Goal: Information Seeking & Learning: Learn about a topic

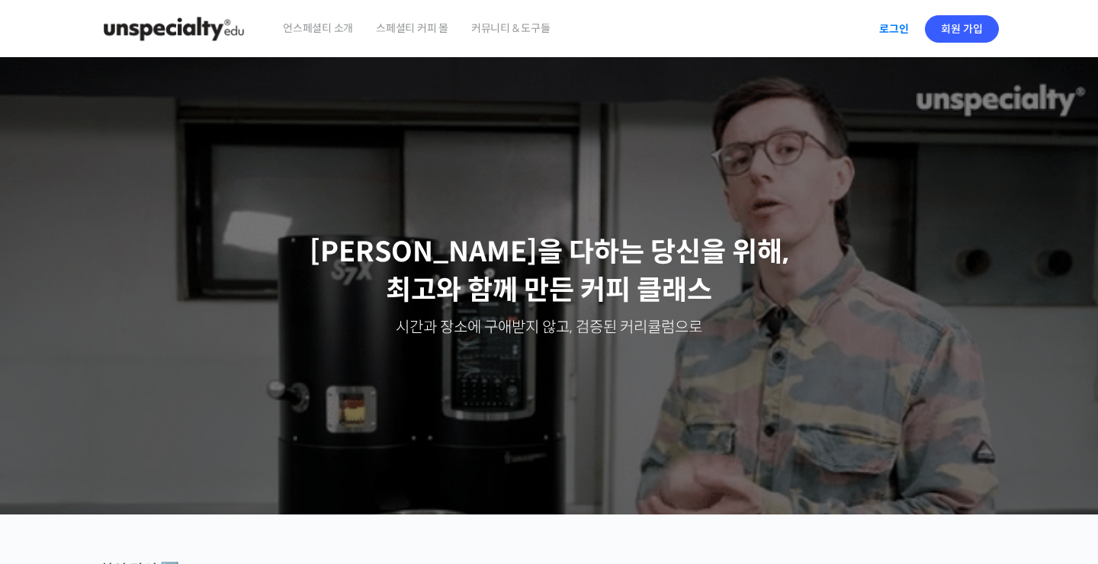
click at [896, 34] on link "로그인" at bounding box center [894, 28] width 48 height 35
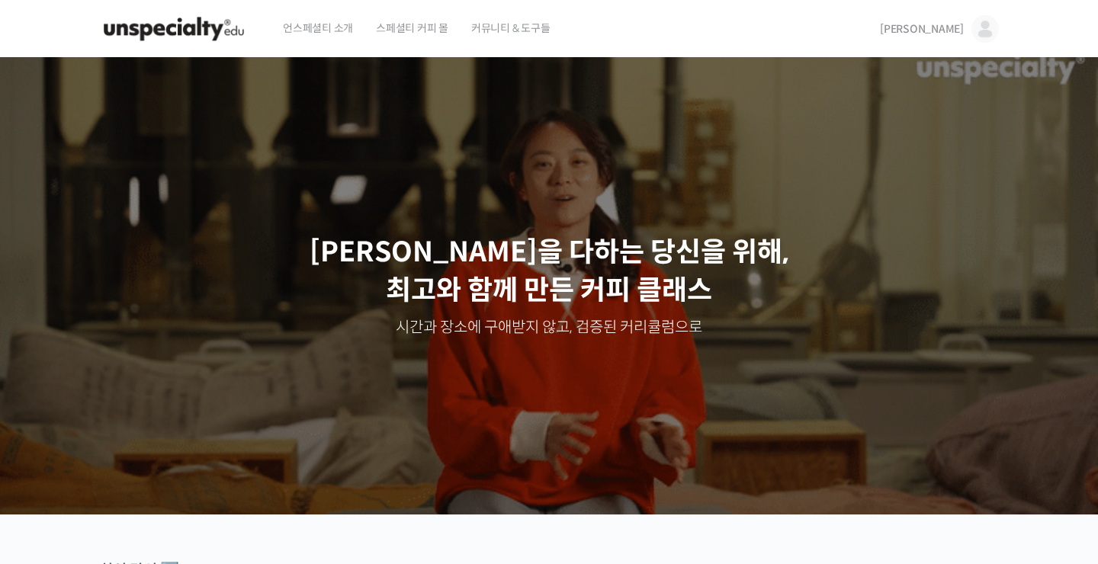
scroll to position [590, 0]
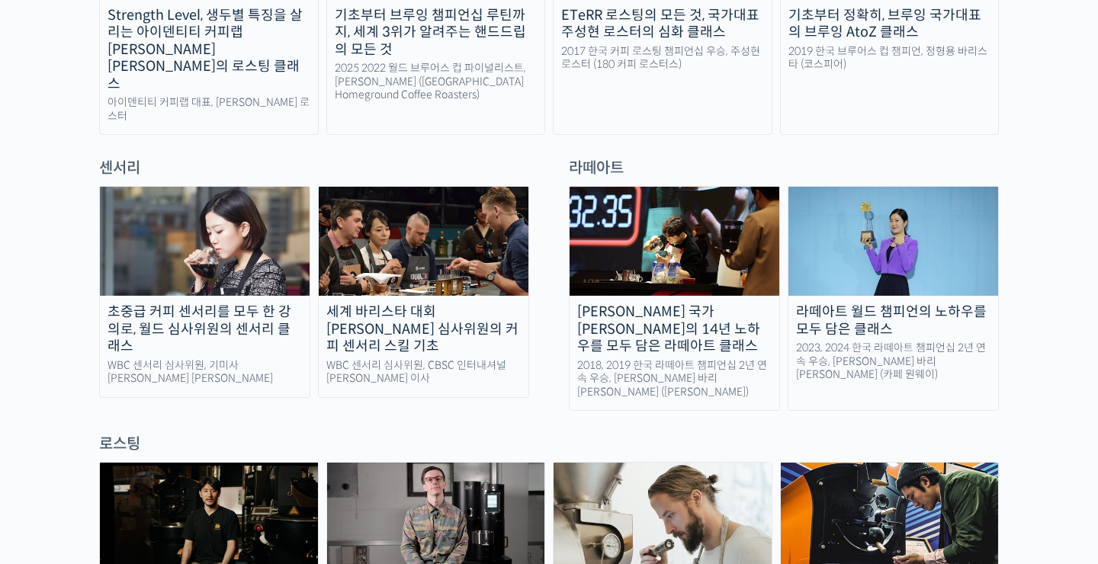
click at [237, 303] on div "초중급 커피 센서리를 모두 한 강의로, 월드 심사위원의 센서리 클래스" at bounding box center [205, 329] width 210 height 52
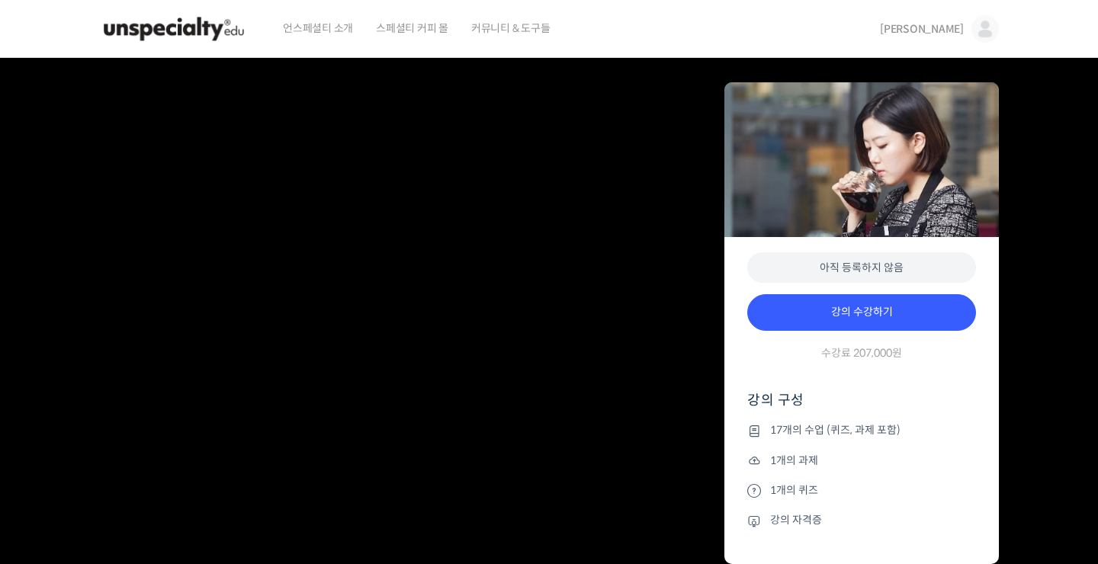
scroll to position [787, 0]
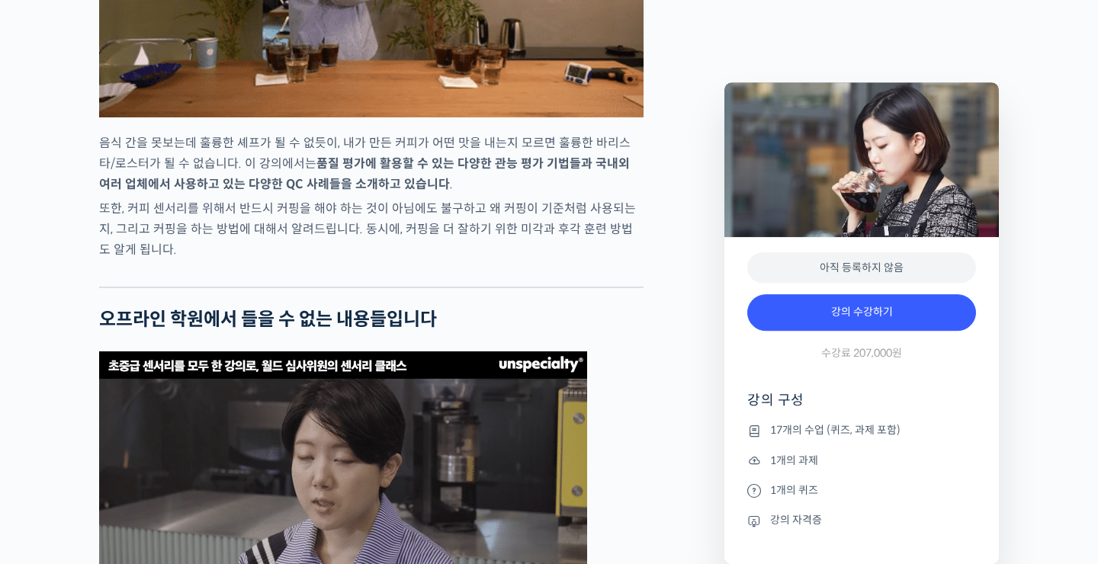
scroll to position [4820, 0]
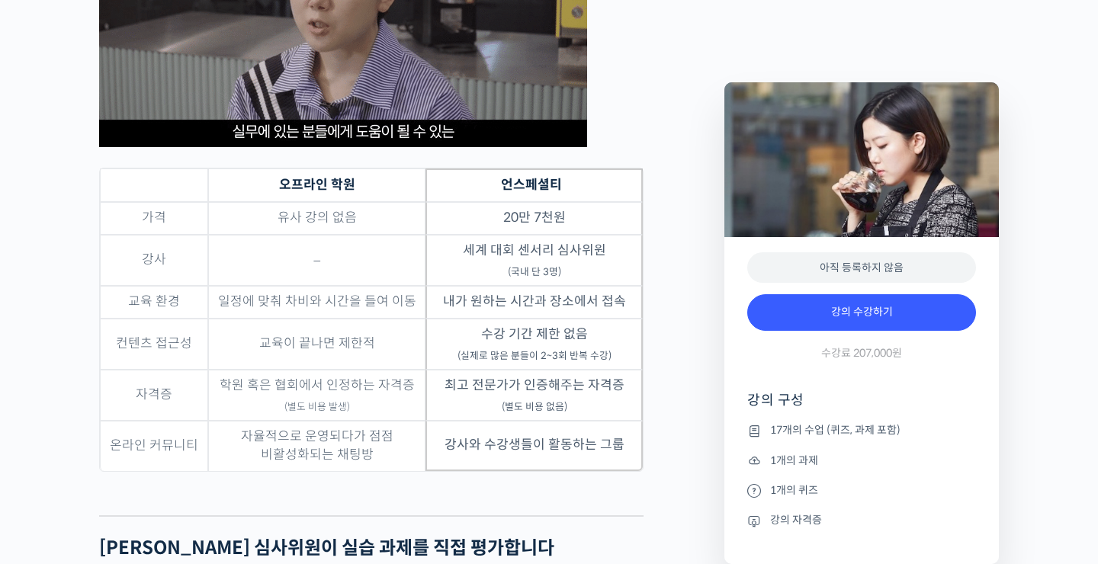
scroll to position [5017, 0]
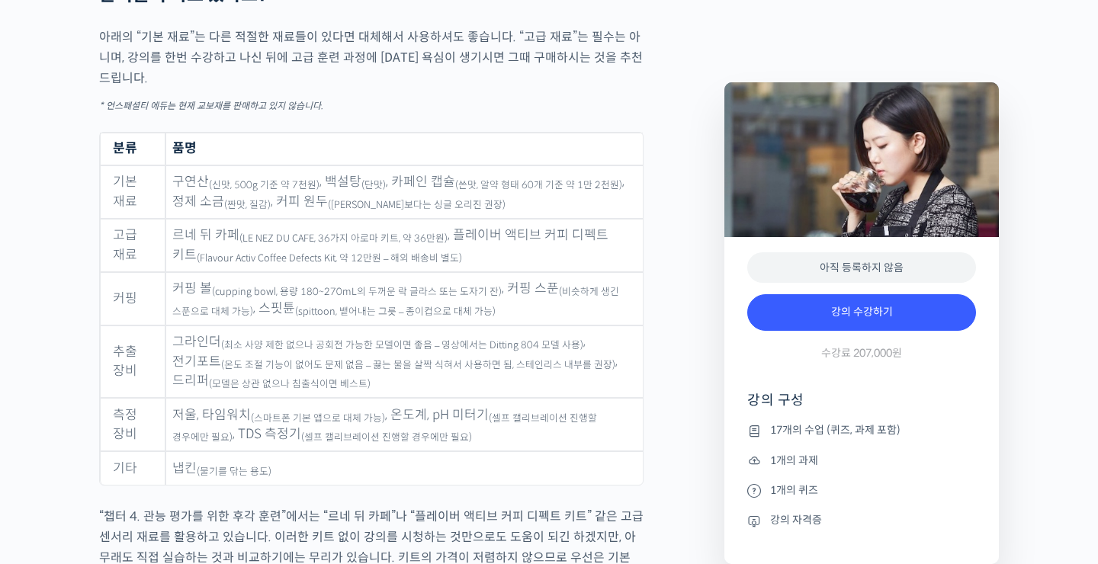
scroll to position [7574, 0]
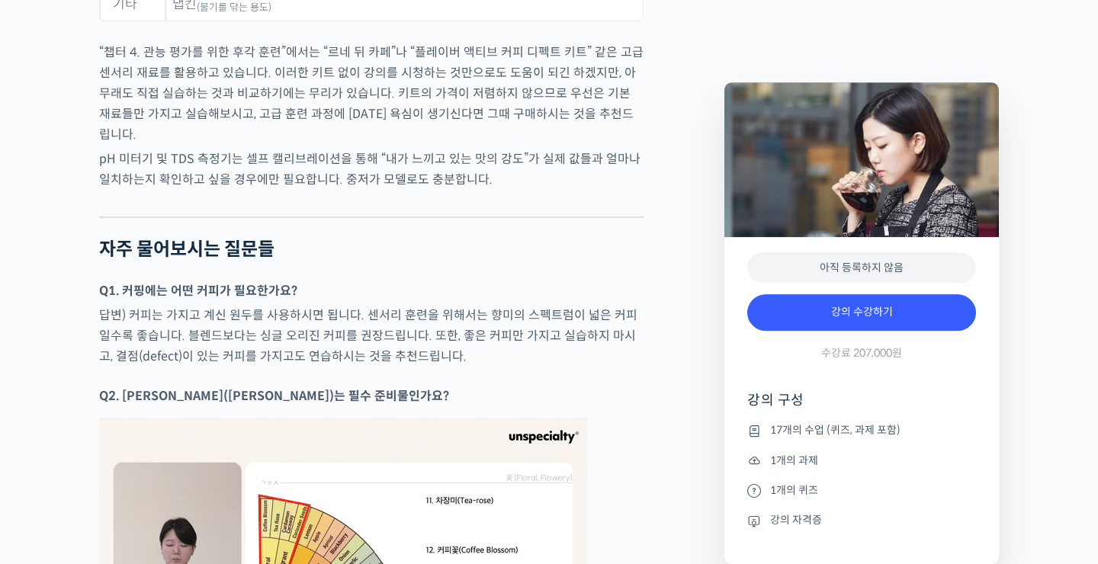
scroll to position [8066, 0]
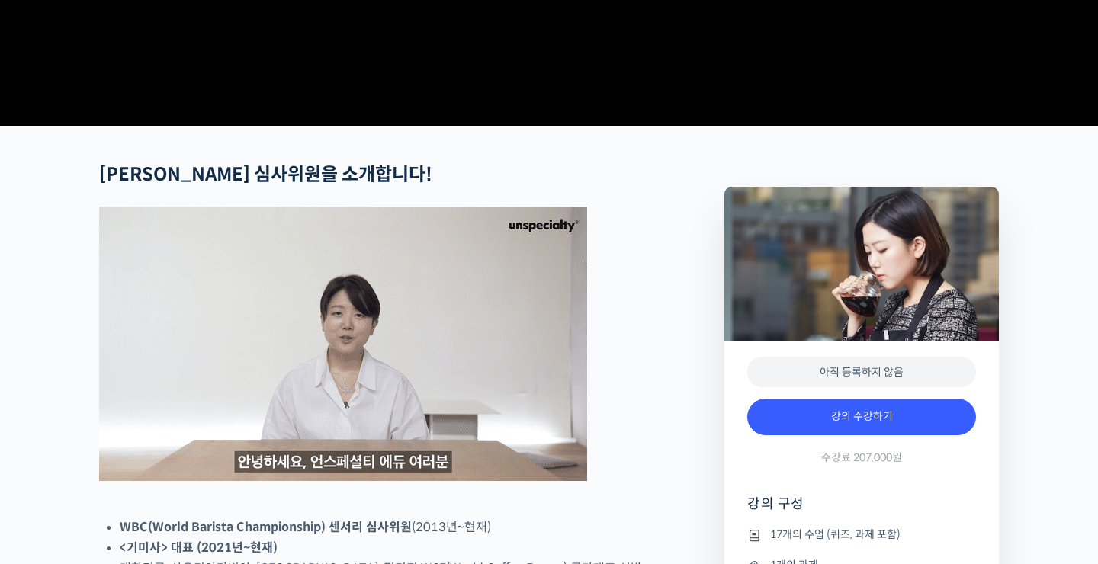
scroll to position [0, 0]
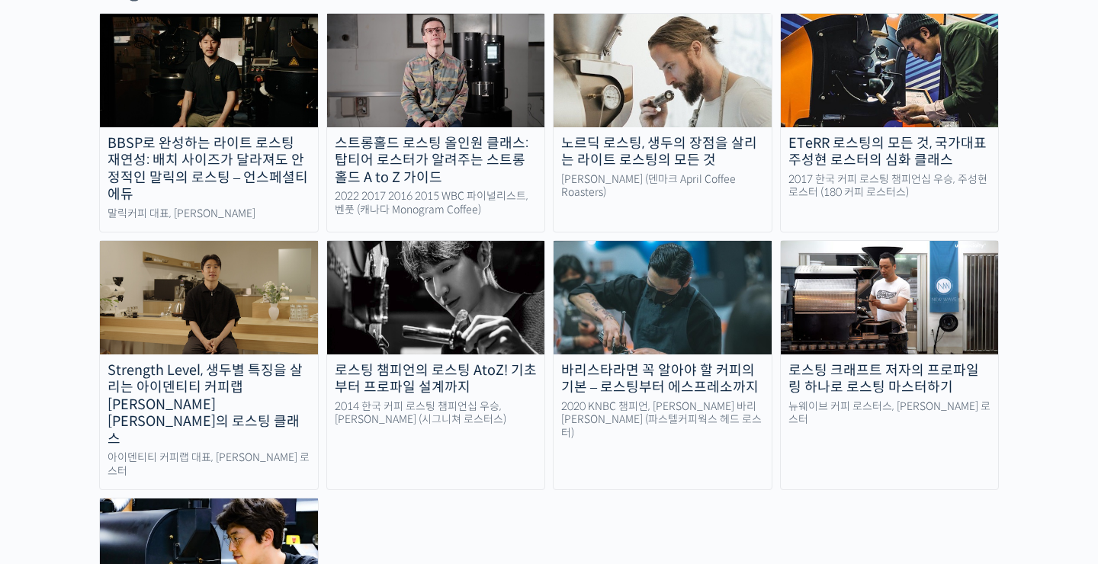
scroll to position [1475, 0]
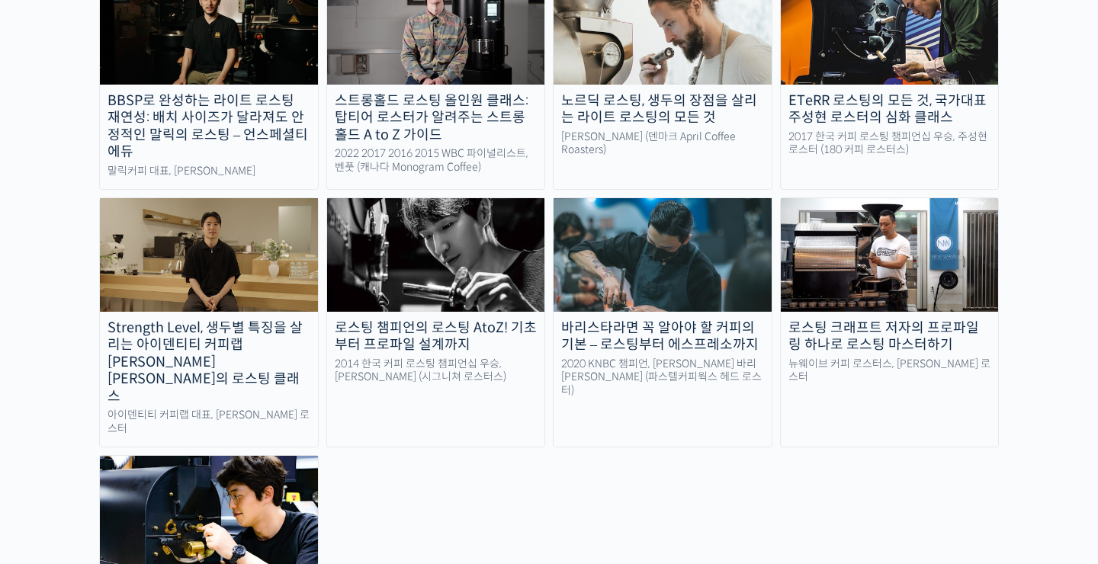
click at [417, 409] on div "BBSP로 완성하는 라이트 로스팅 재연성: 배치 사이즈가 달라져도 안정적인 말릭의 로스팅 – 언스페셜티 에듀 말릭커피 대표, 최철 로스터 스트…" at bounding box center [549, 311] width 900 height 683
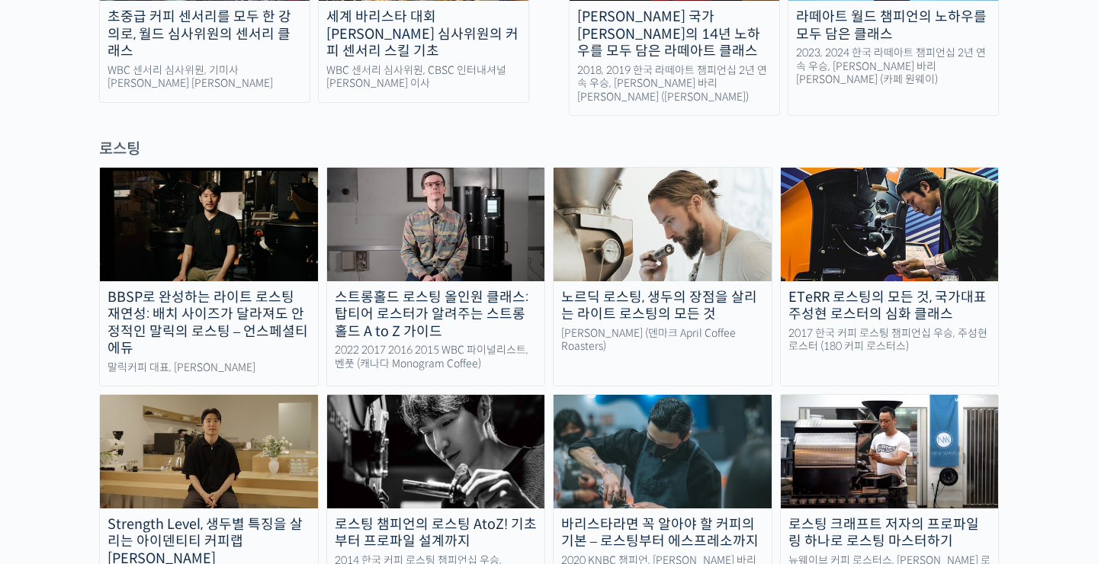
scroll to position [984, 0]
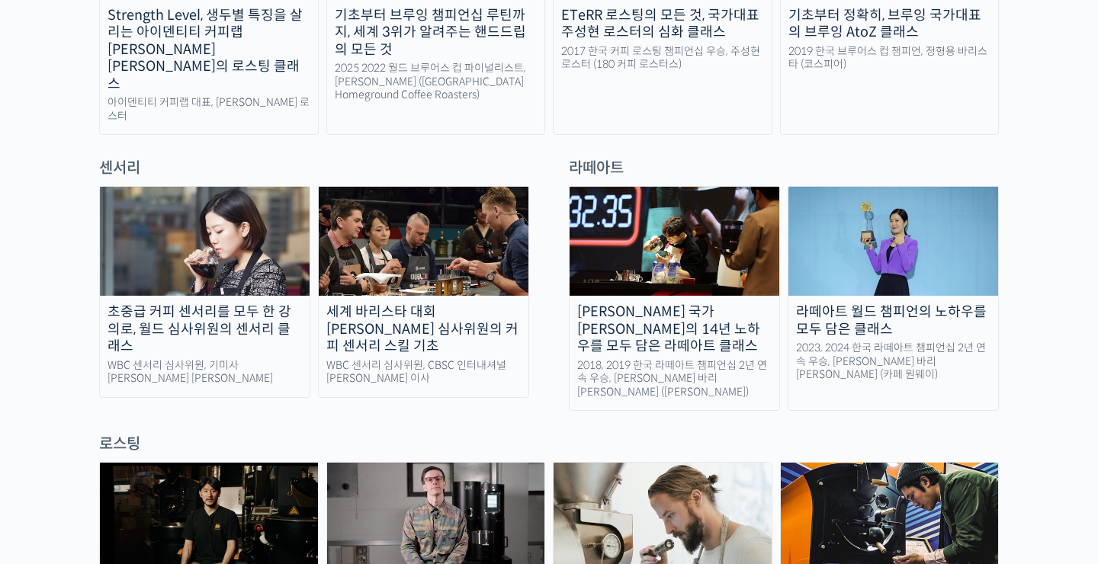
click at [461, 303] on div "세계 바리스타 대회 [PERSON_NAME] 심사위원의 커피 센서리 스킬 기초" at bounding box center [424, 329] width 210 height 52
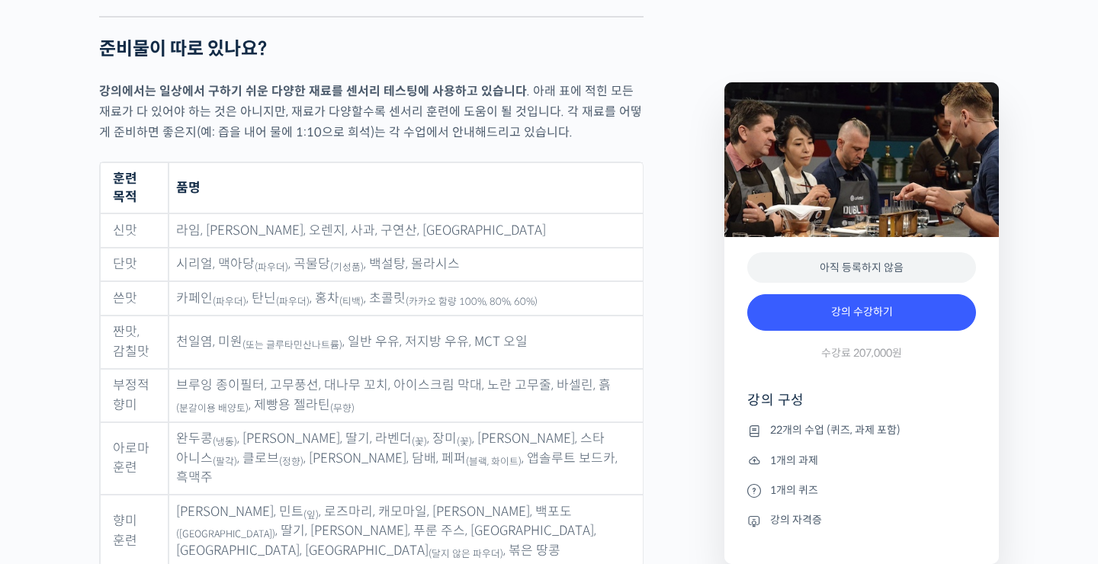
scroll to position [6885, 0]
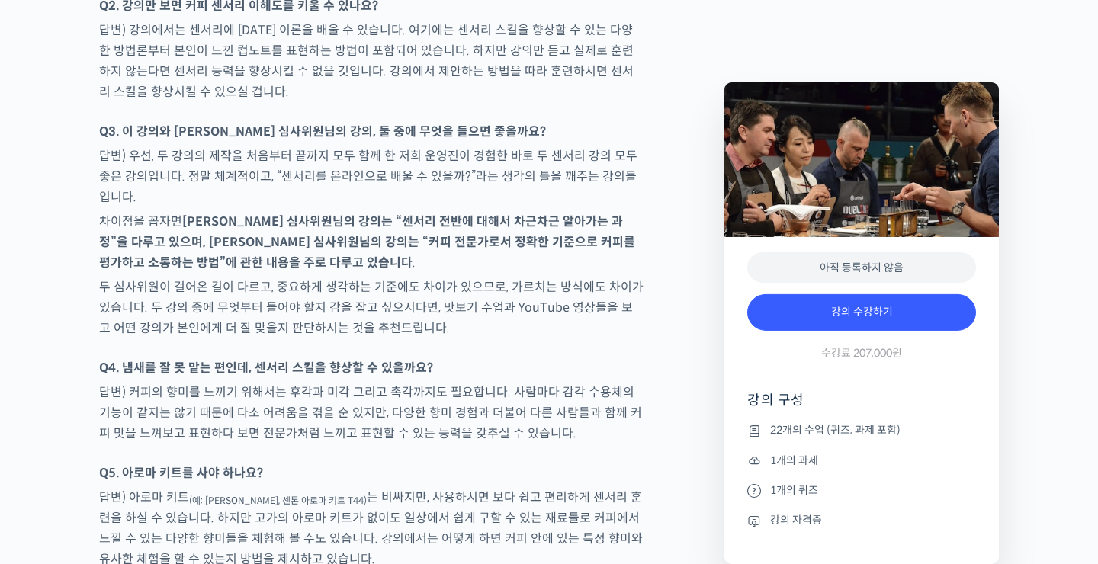
scroll to position [8066, 0]
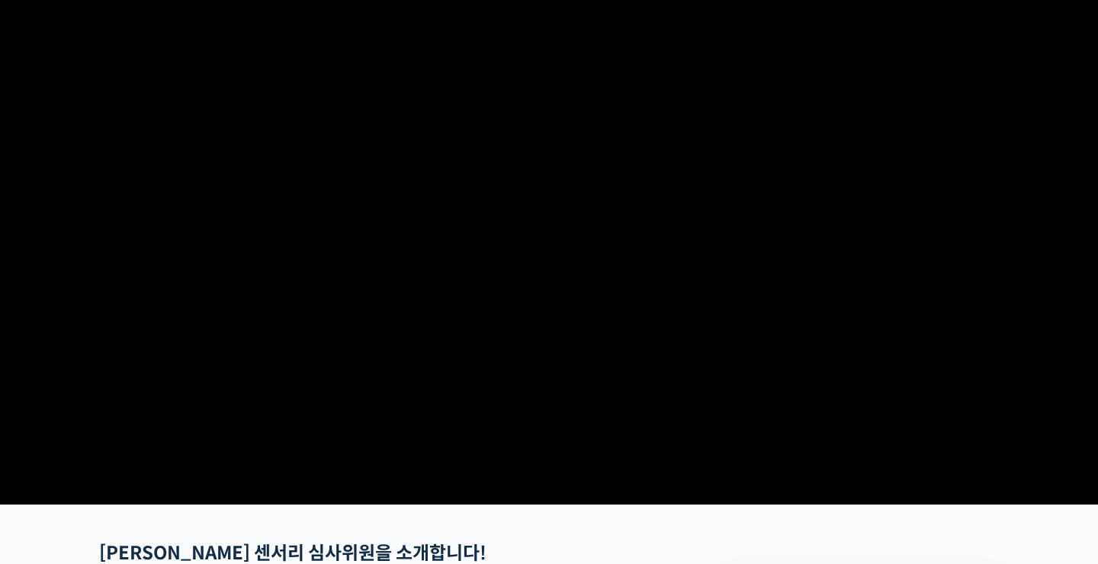
scroll to position [0, 0]
